Goal: Entertainment & Leisure: Consume media (video, audio)

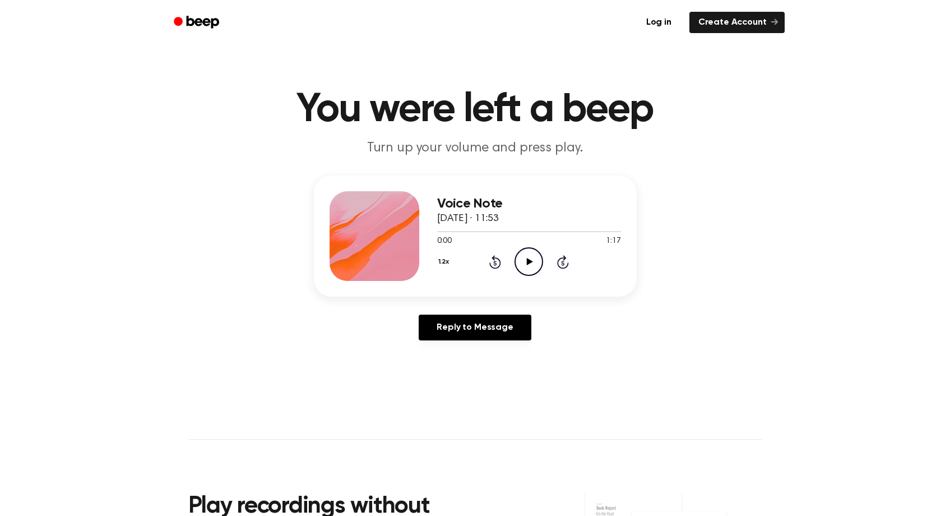
click at [533, 267] on icon "Play Audio" at bounding box center [529, 261] width 29 height 29
click at [523, 265] on icon "Play Audio" at bounding box center [529, 261] width 29 height 29
